Goal: Check status: Check status

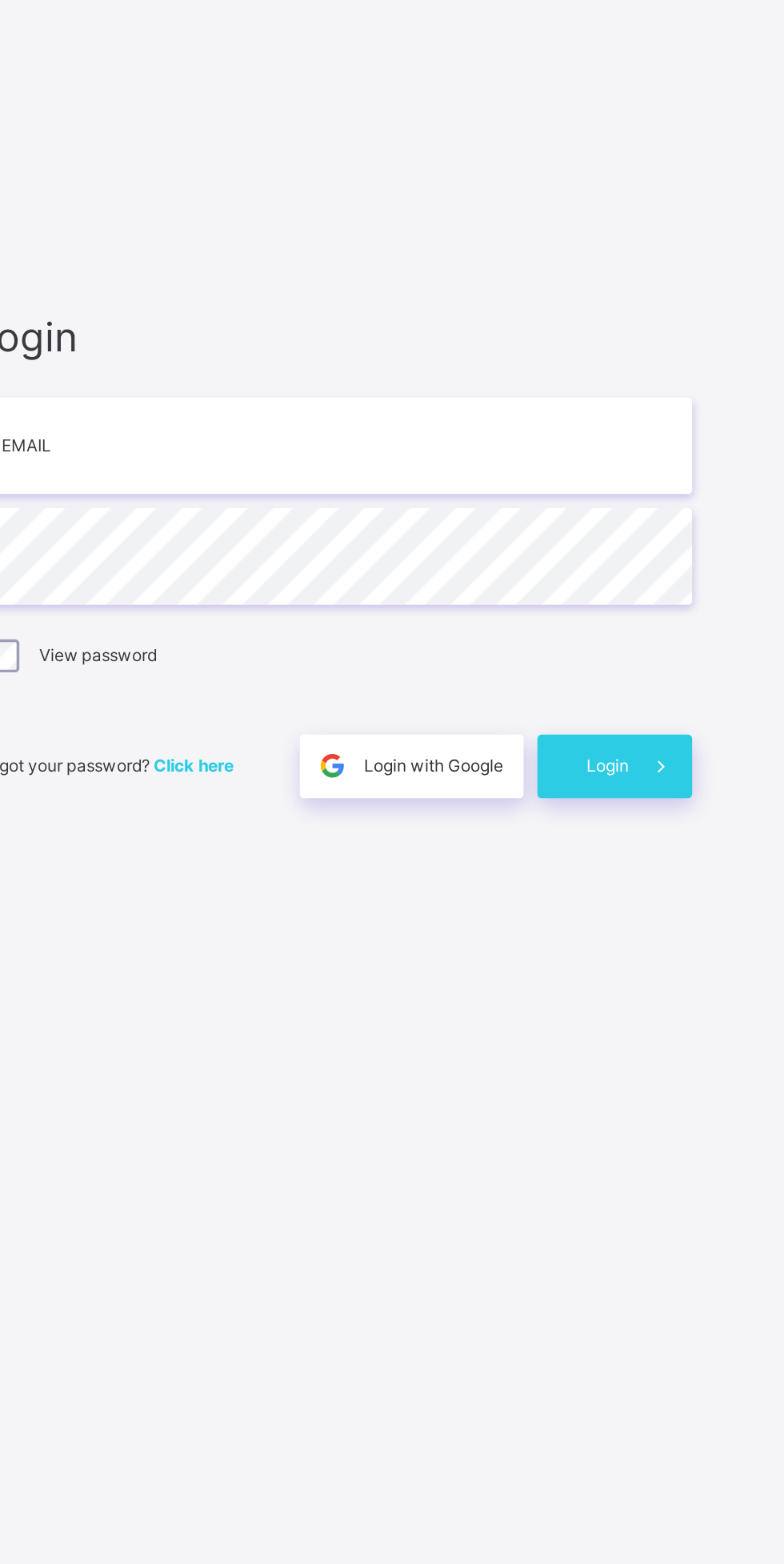
click at [581, 919] on span "Login with Google" at bounding box center [581, 919] width 81 height 12
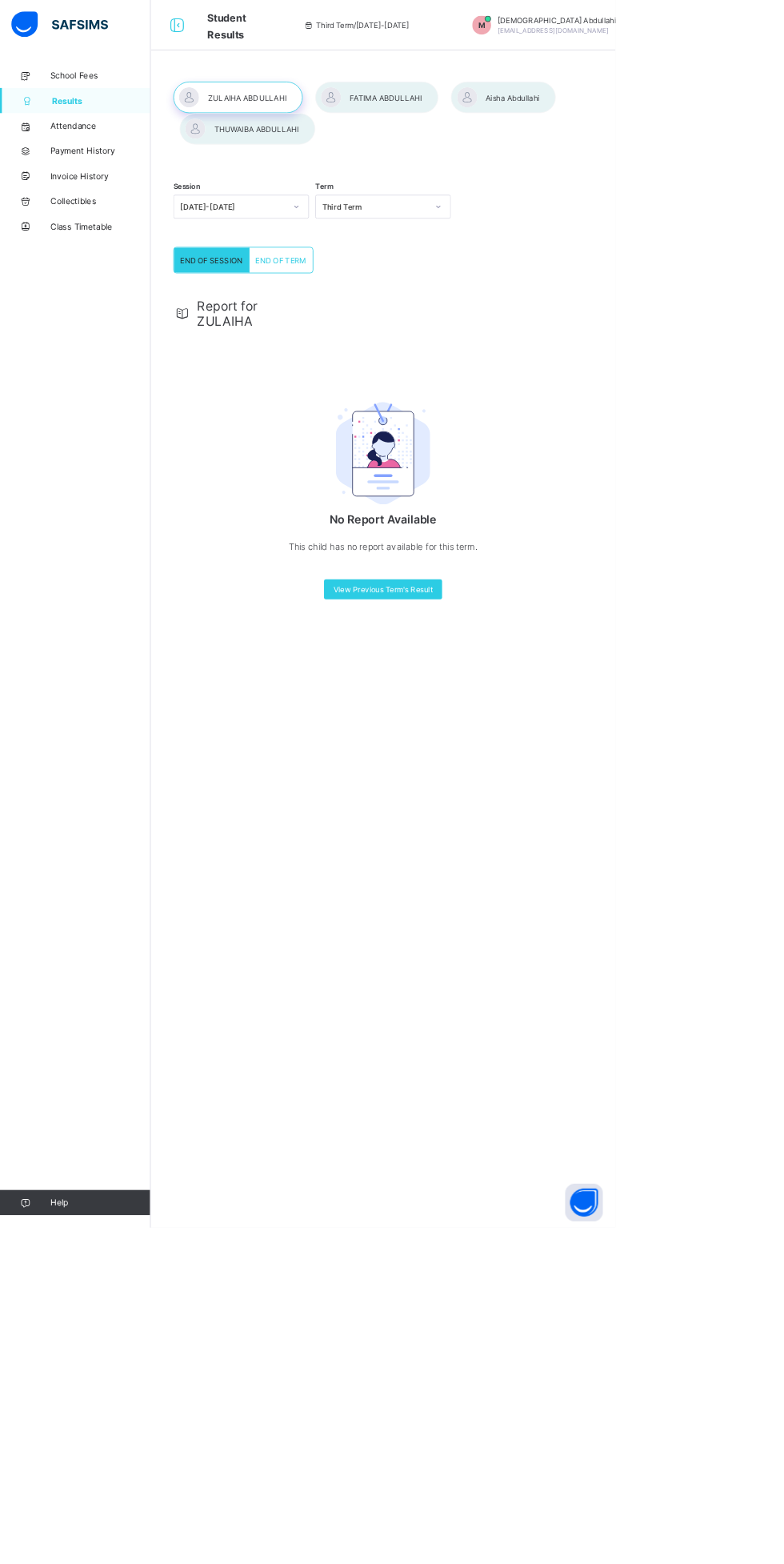
click at [482, 124] on div at bounding box center [480, 124] width 157 height 40
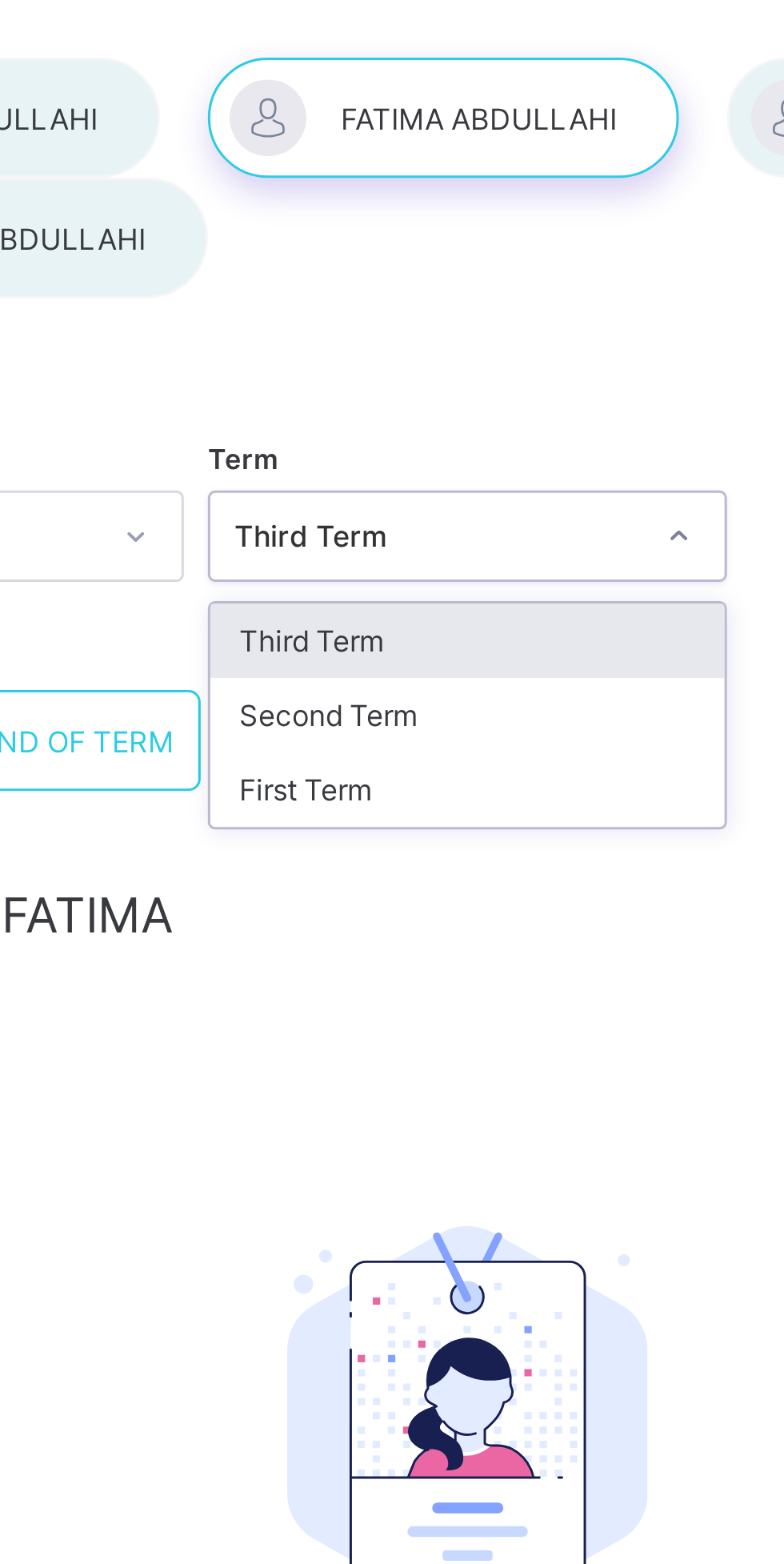
click at [445, 329] on div "Second Term" at bounding box center [488, 323] width 171 height 25
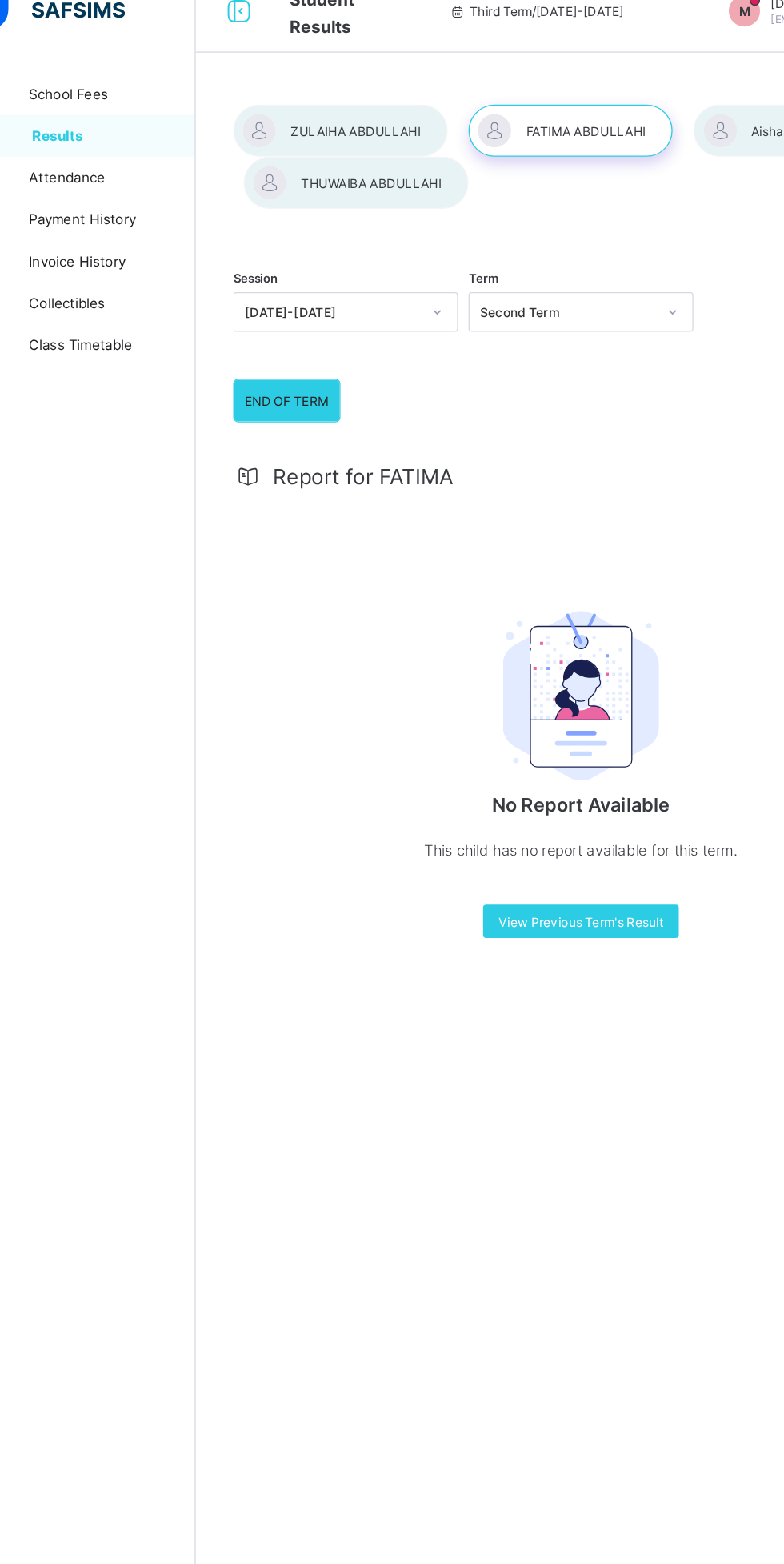
click at [329, 129] on div at bounding box center [303, 124] width 165 height 40
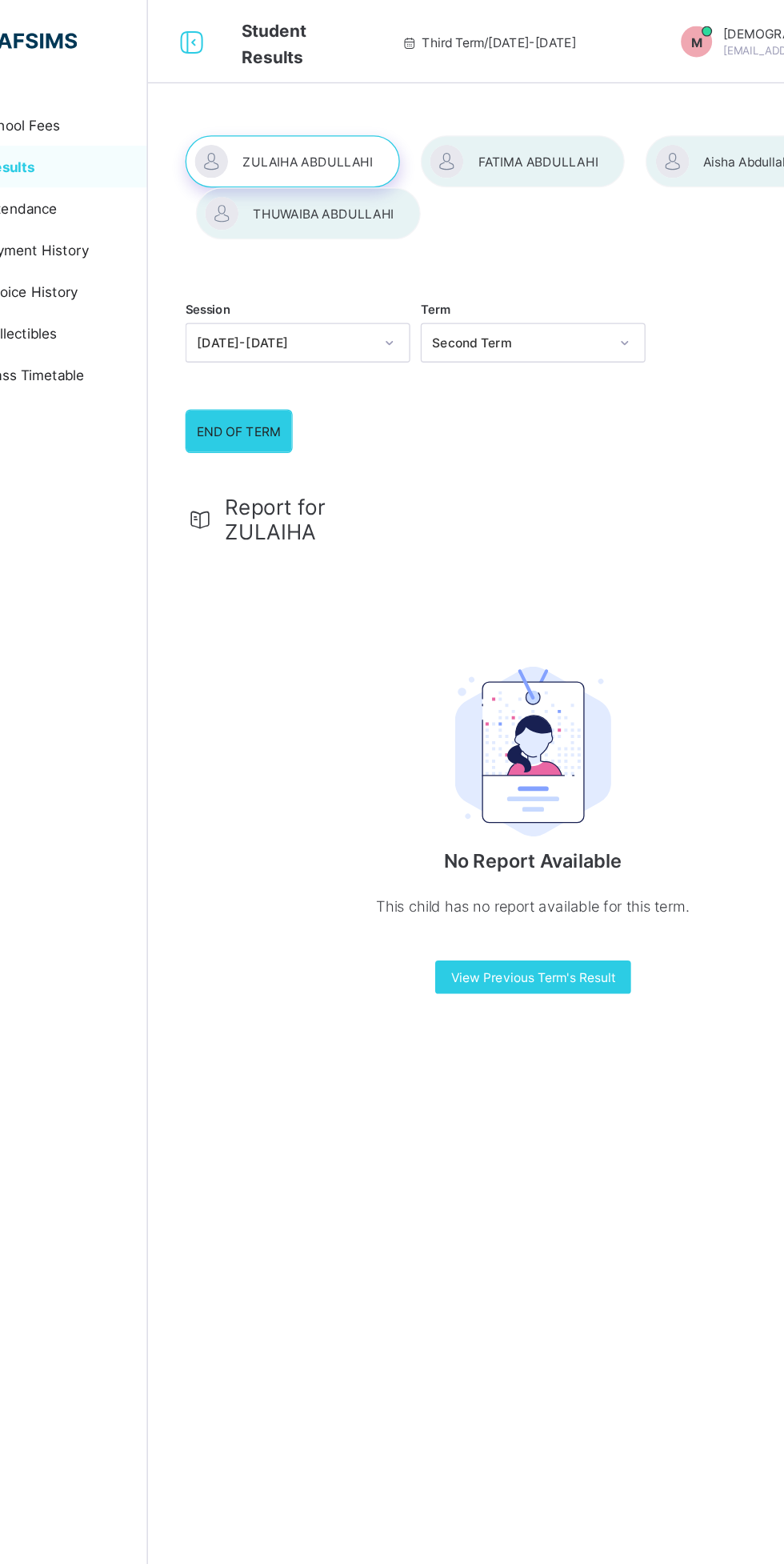
click at [497, 125] on div at bounding box center [480, 124] width 157 height 40
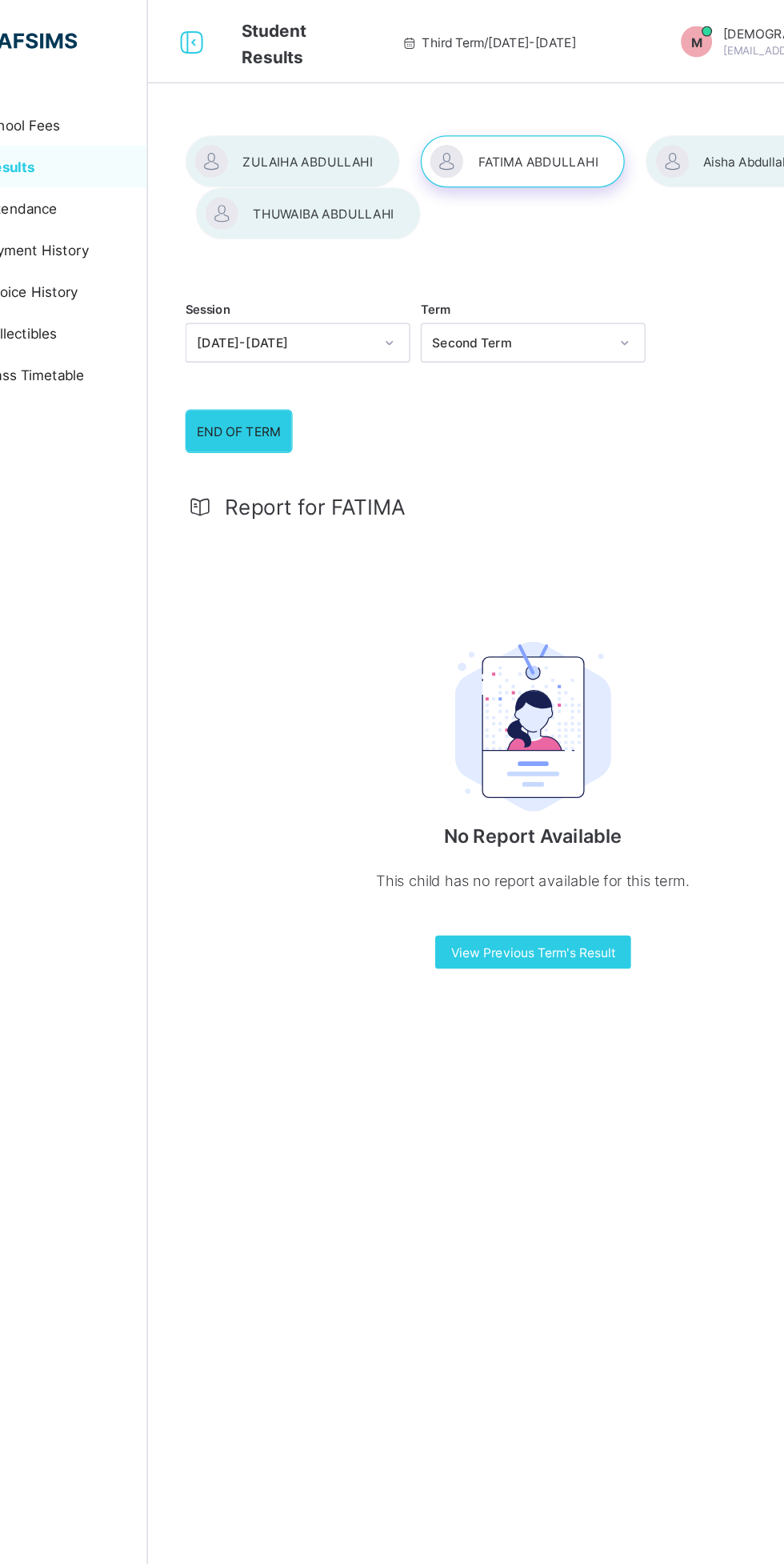
click at [634, 124] on div at bounding box center [641, 124] width 134 height 40
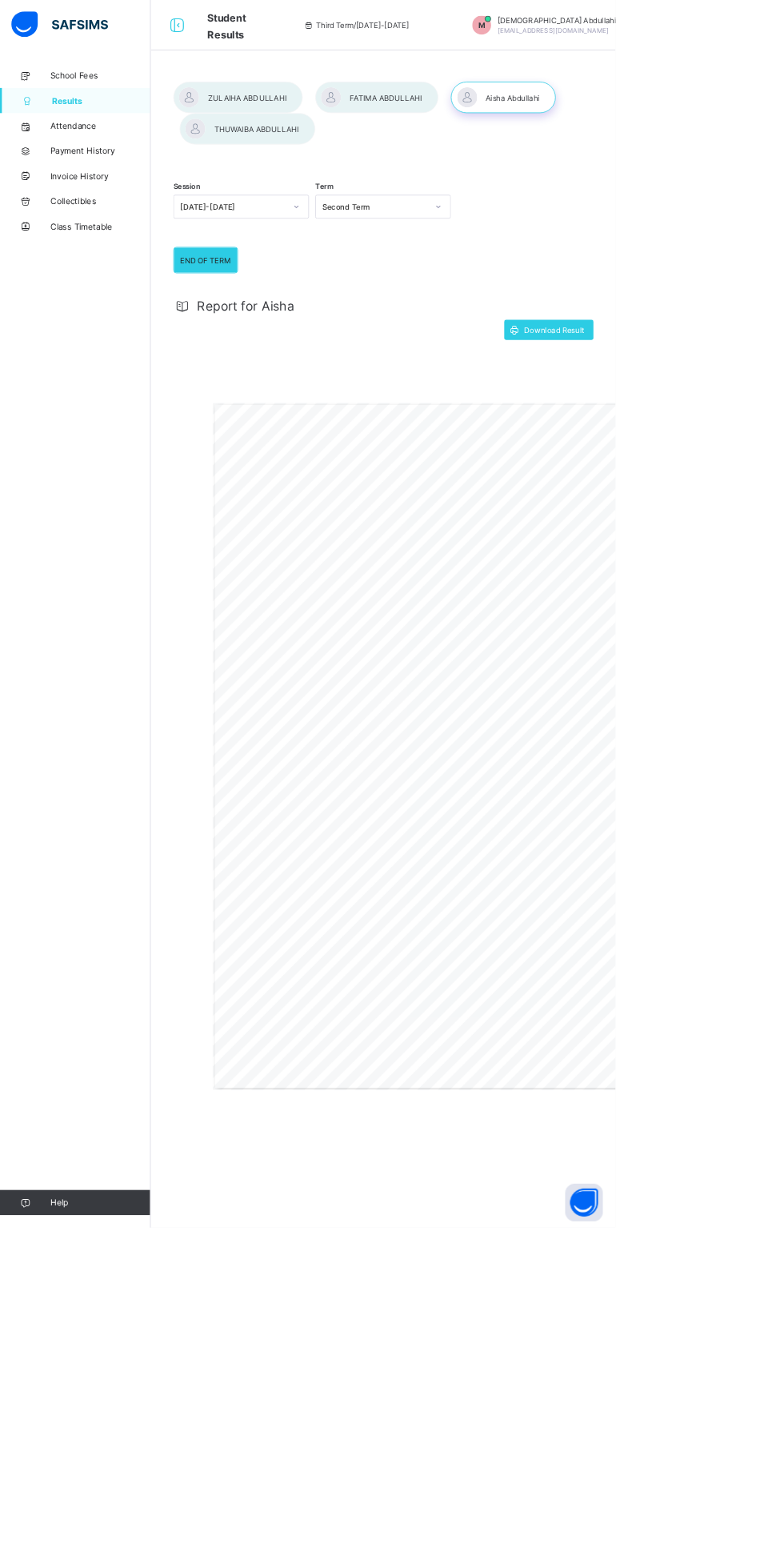
click at [729, 1087] on div "END OF TERM REPORT | Second Term 2024-2025 PUPIL’S NAME: Aisha Abdullahi ADMISS…" at bounding box center [581, 951] width 619 height 876
click at [753, 900] on div "END OF TERM REPORT | Second Term 2024-2025 PUPIL’S NAME: Aisha Abdullahi ADMISS…" at bounding box center [581, 951] width 619 height 876
click at [312, 171] on div at bounding box center [315, 164] width 173 height 40
click at [592, 810] on div "END OF TERM REPORT | Second Term 2024-2025 PUPIL’S NAME: THUWAIBA ABDULLAHI ADM…" at bounding box center [581, 970] width 619 height 876
click at [703, 1026] on span "52.8" at bounding box center [704, 1022] width 18 height 8
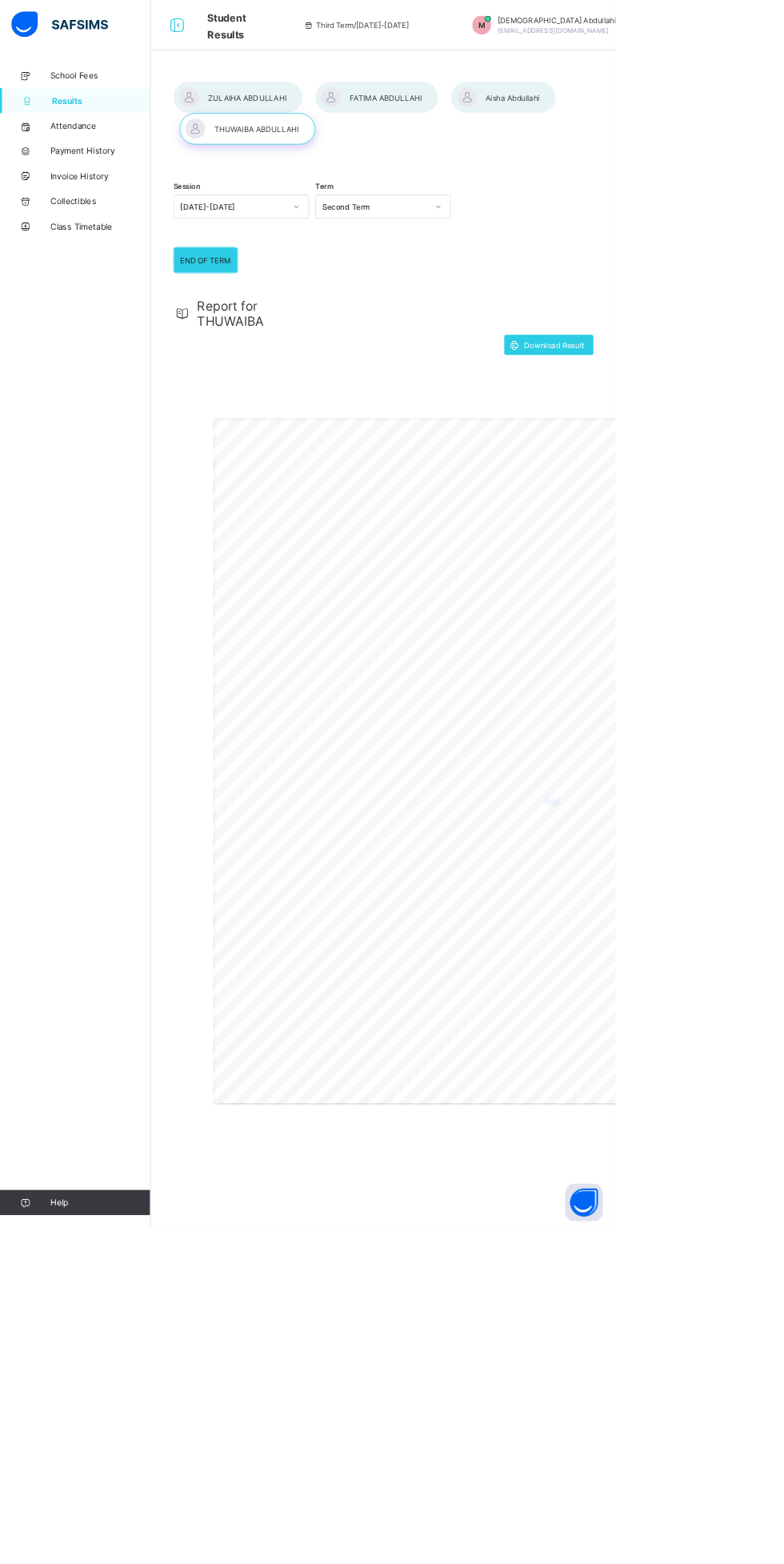
click at [667, 1108] on div "END OF TERM REPORT | Second Term 2024-2025 PUPIL’S NAME: THUWAIBA ABDULLAHI ADM…" at bounding box center [581, 970] width 619 height 876
click at [528, 1074] on div "END OF TERM REPORT | Second Term 2024-2025 PUPIL’S NAME: THUWAIBA ABDULLAHI ADM…" at bounding box center [581, 970] width 619 height 876
click at [658, 965] on div "END OF TERM REPORT | Second Term 2024-2025 PUPIL’S NAME: THUWAIBA ABDULLAHI ADM…" at bounding box center [581, 970] width 619 height 876
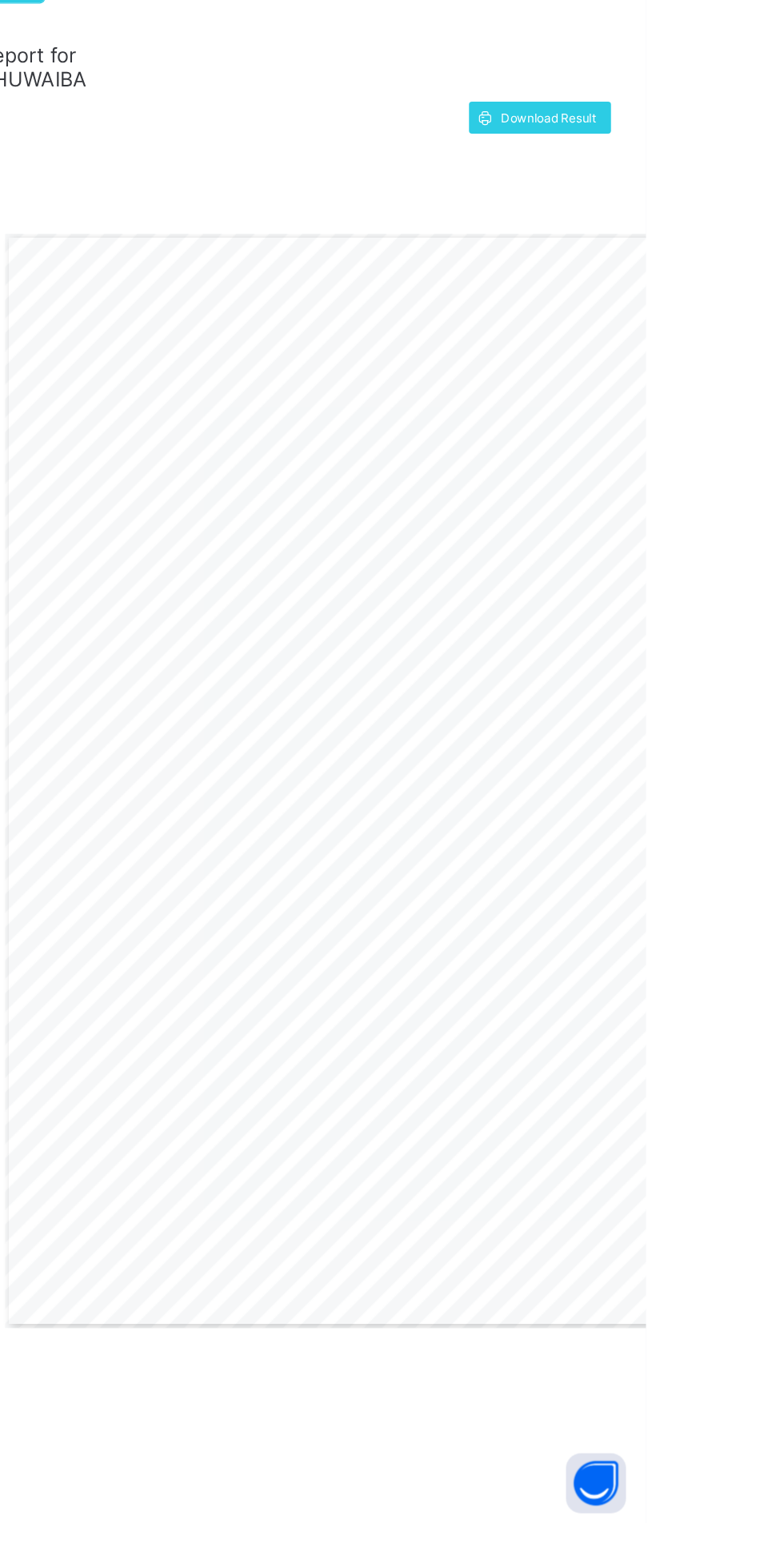
click at [697, 1161] on div "END OF TERM REPORT | Second Term 2024-2025 PUPIL’S NAME: THUWAIBA ABDULLAHI ADM…" at bounding box center [581, 970] width 619 height 876
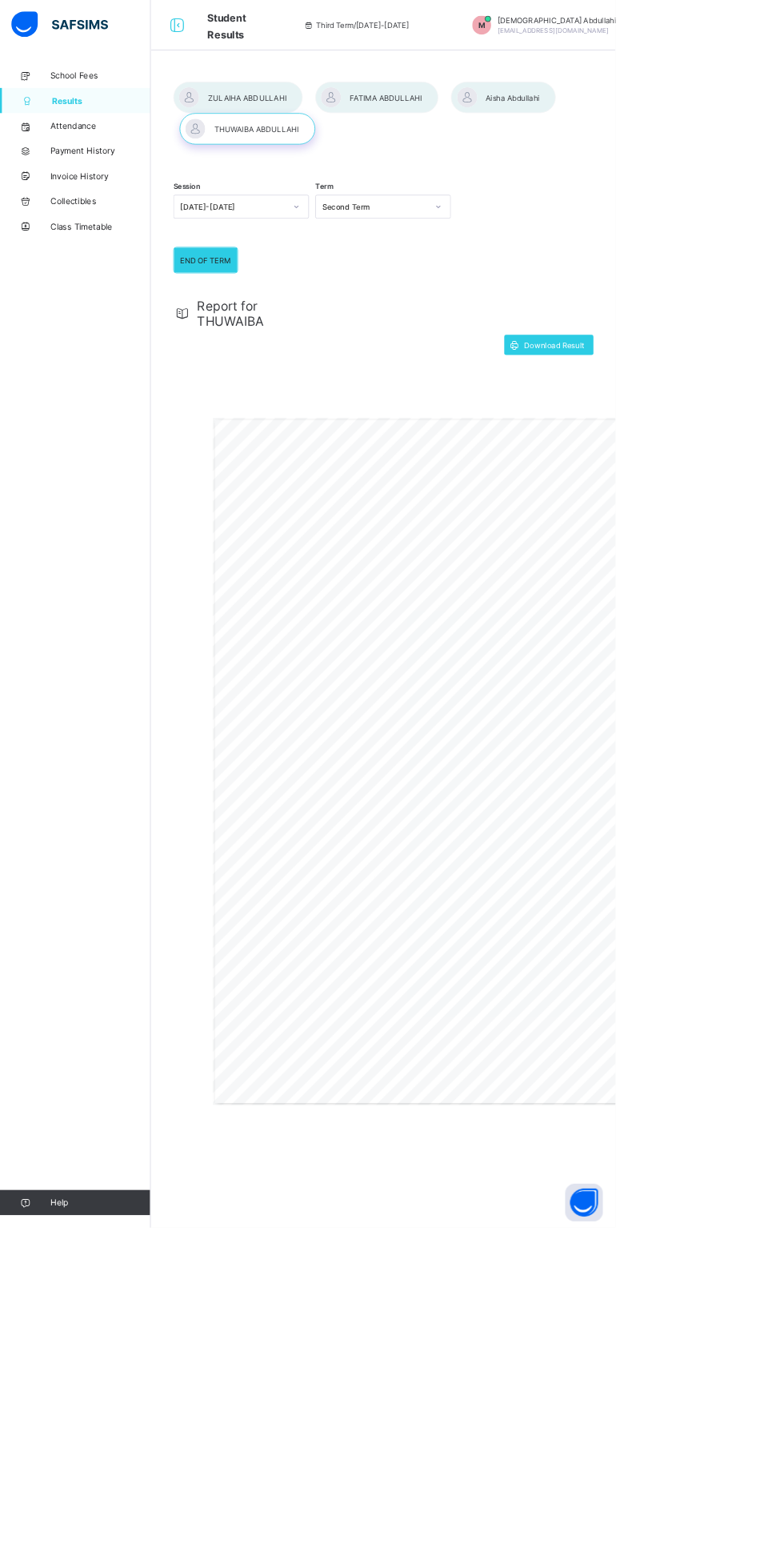
click at [713, 902] on div "END OF TERM REPORT | Second Term 2024-2025 PUPIL’S NAME: THUWAIBA ABDULLAHI ADM…" at bounding box center [581, 970] width 619 height 876
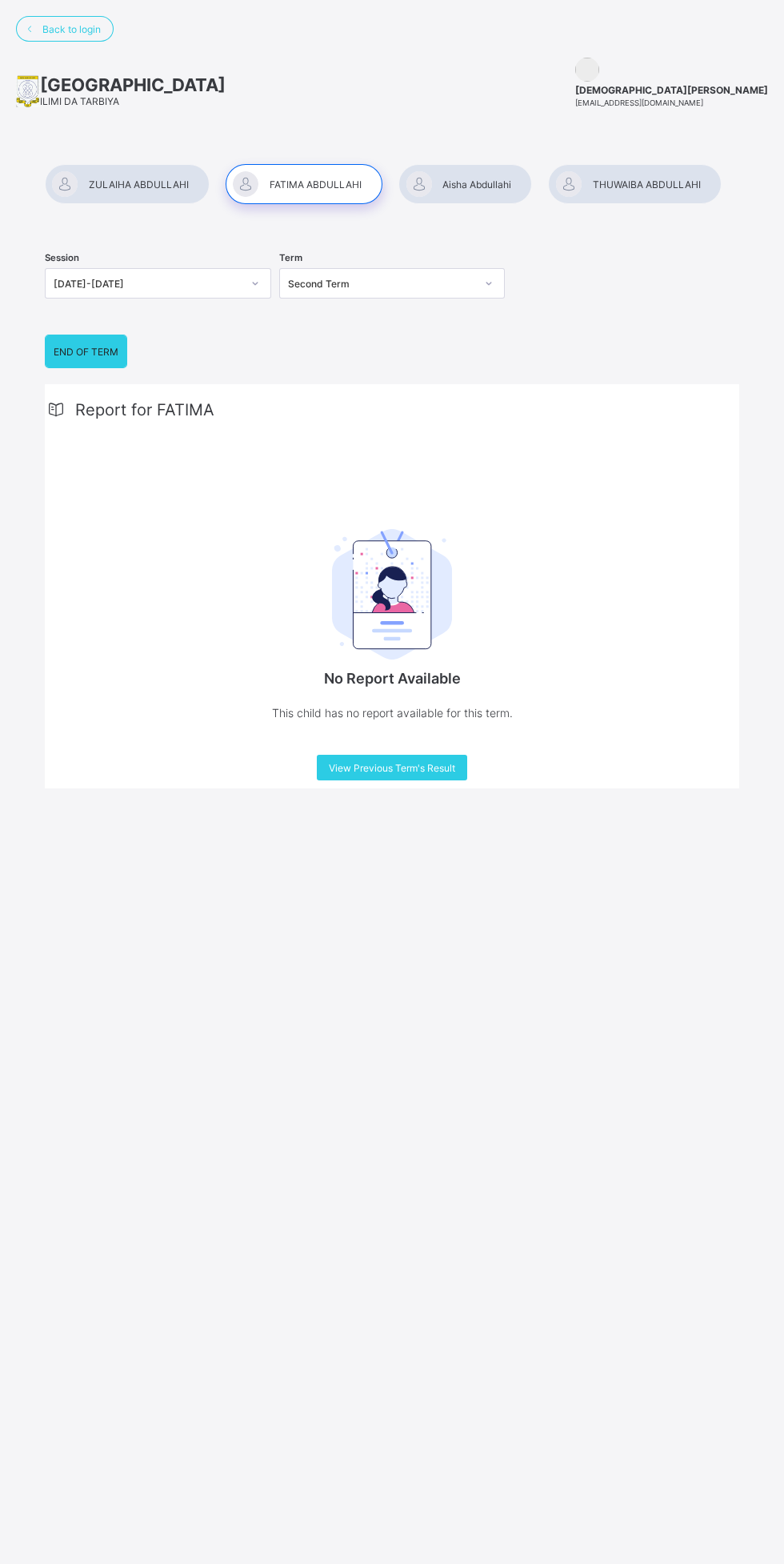
click at [504, 175] on div at bounding box center [465, 184] width 134 height 40
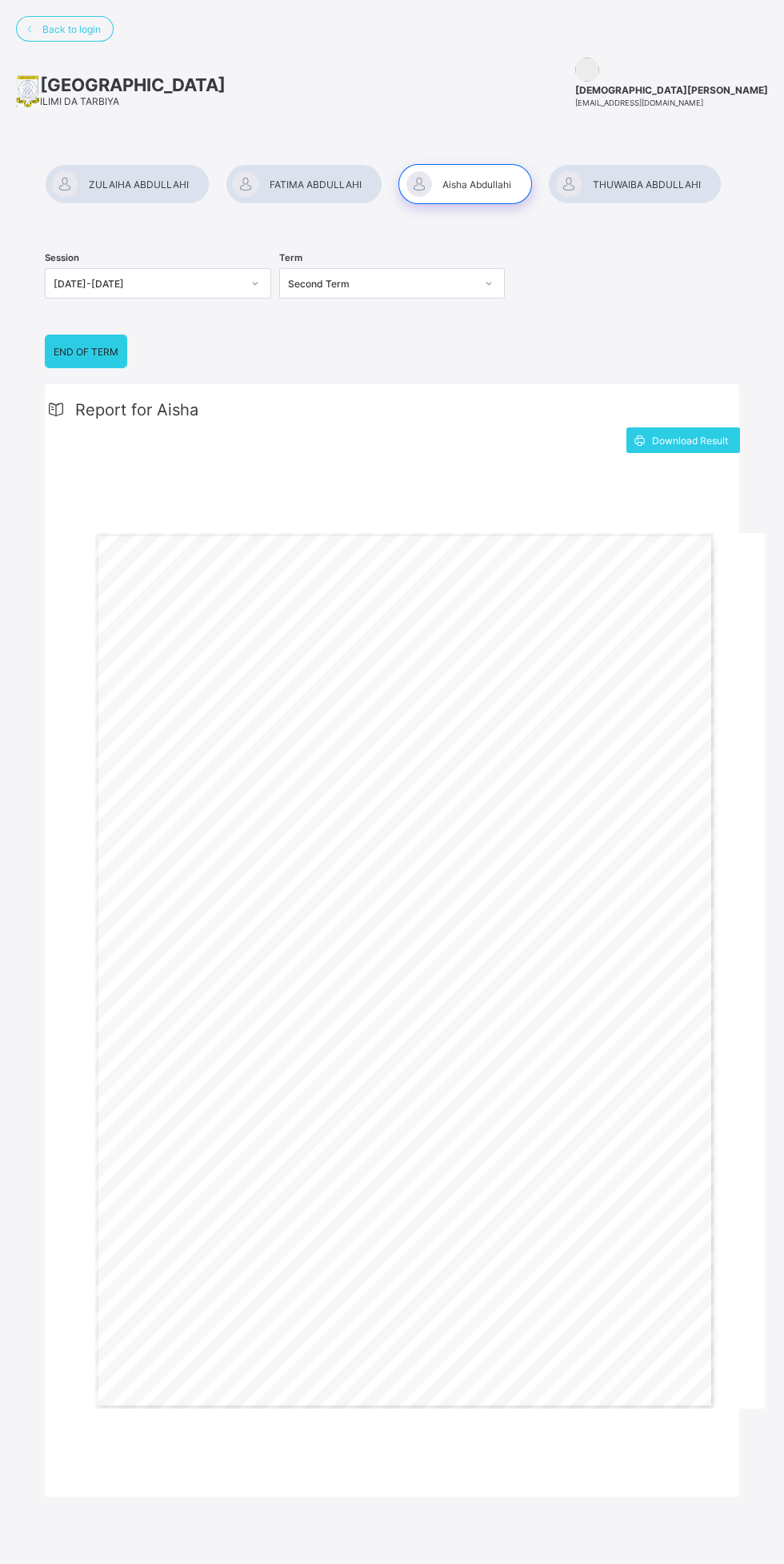
click at [652, 184] on div at bounding box center [634, 184] width 173 height 40
